Goal: Task Accomplishment & Management: Use online tool/utility

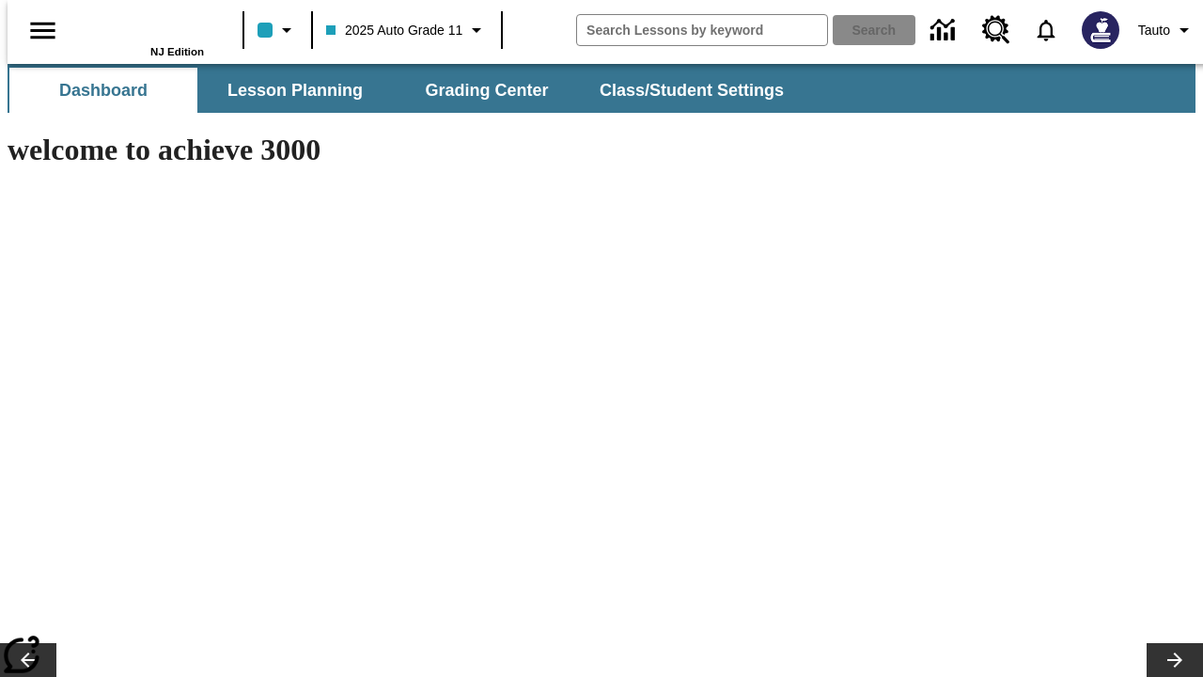
type input "-1"
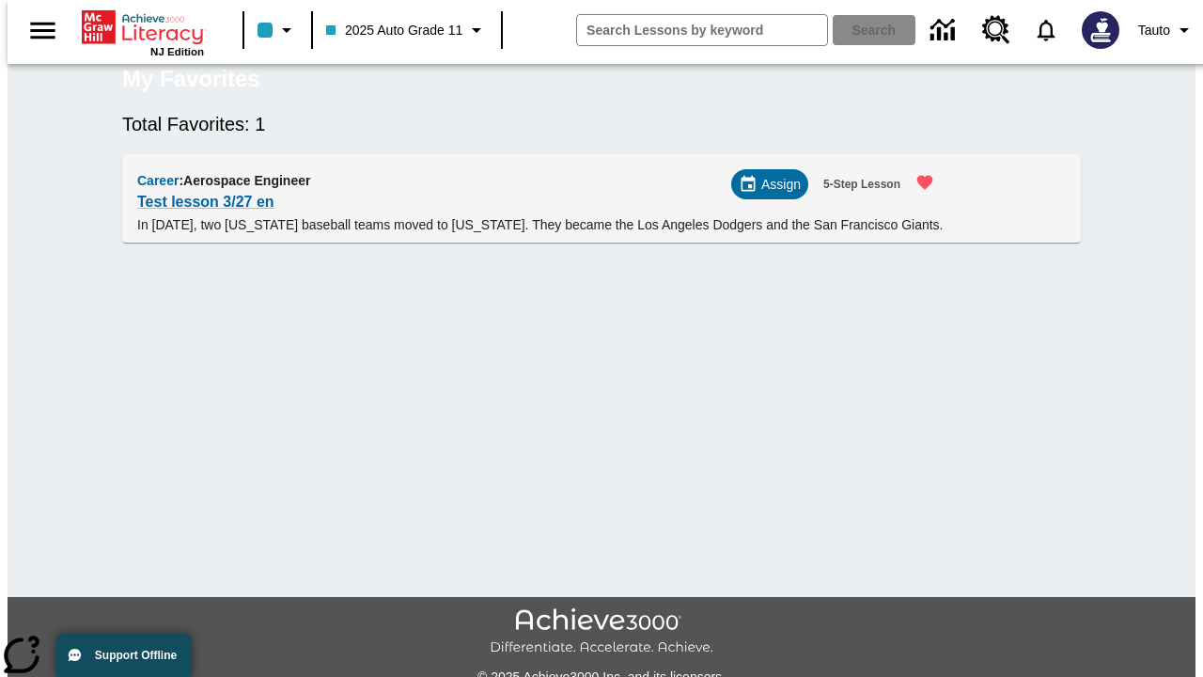
click at [777, 194] on span "Assign" at bounding box center [780, 185] width 39 height 20
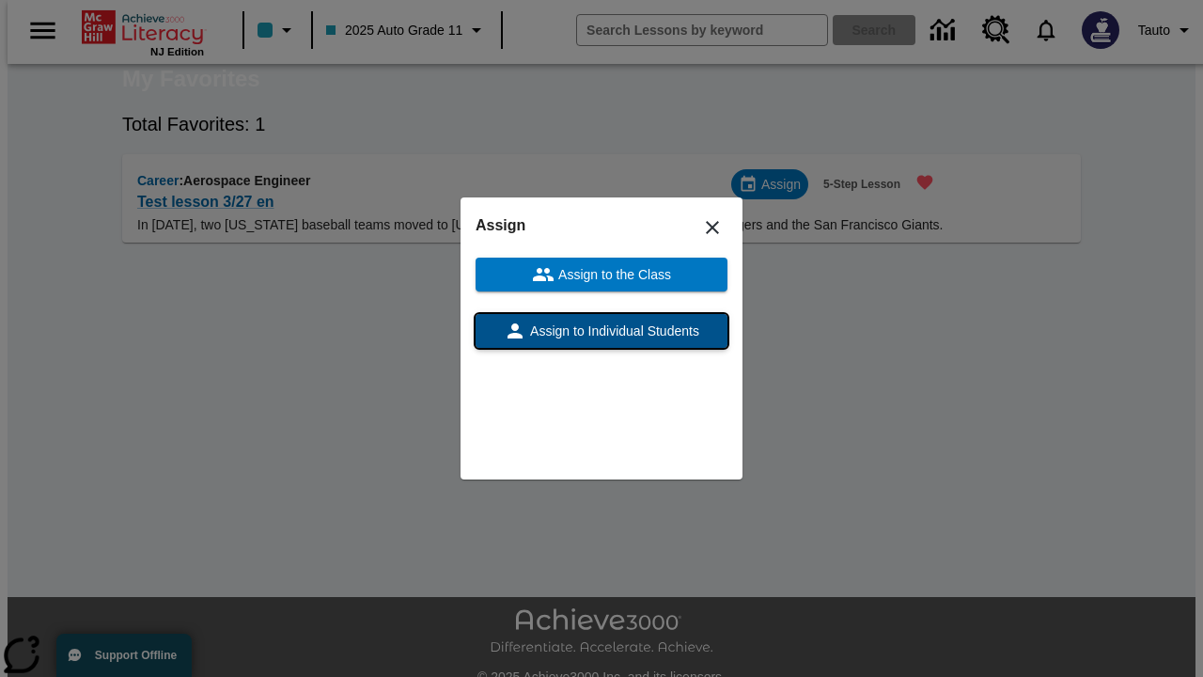
click at [601, 331] on span "Assign to Individual Students" at bounding box center [612, 331] width 173 height 20
